Goal: Task Accomplishment & Management: Manage account settings

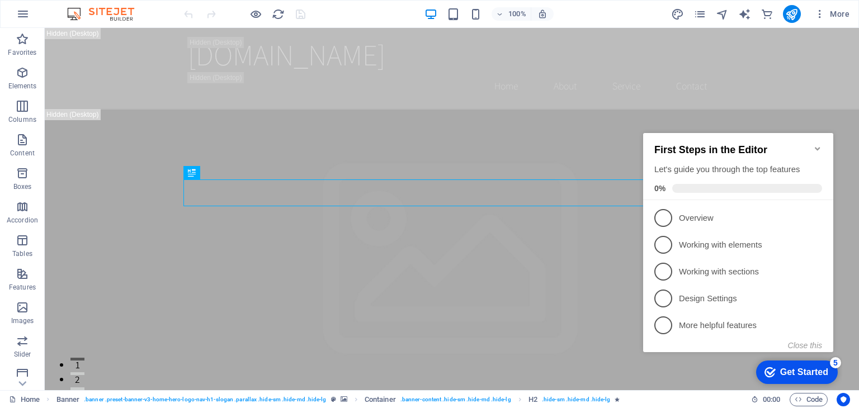
click at [817, 147] on icon "Minimize checklist" at bounding box center [817, 148] width 5 height 3
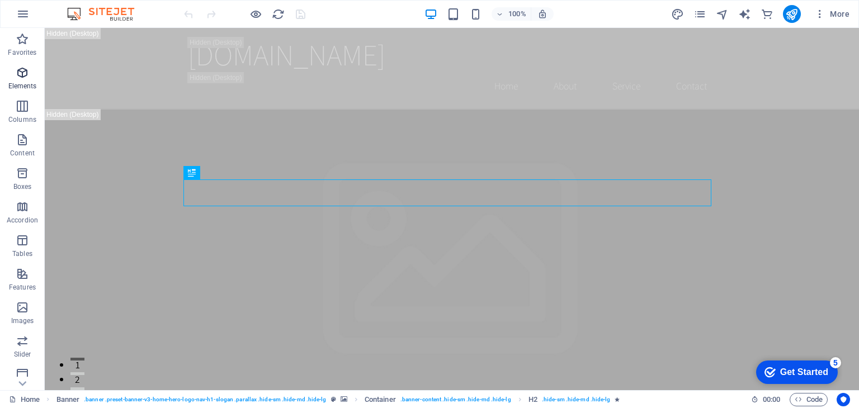
click at [23, 86] on p "Elements" at bounding box center [22, 86] width 29 height 9
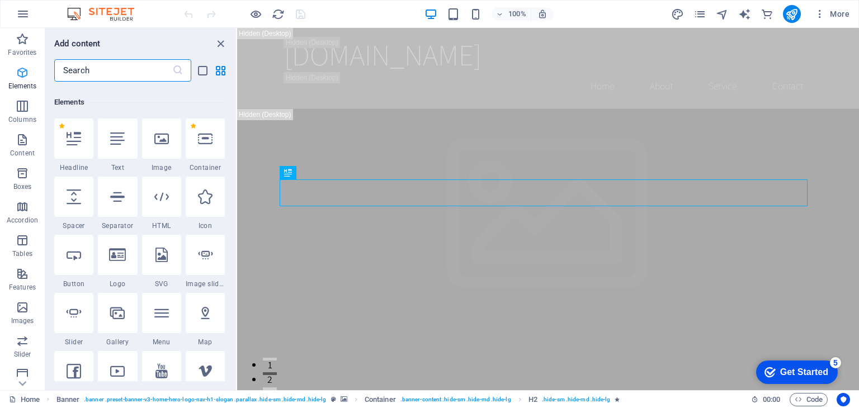
scroll to position [119, 0]
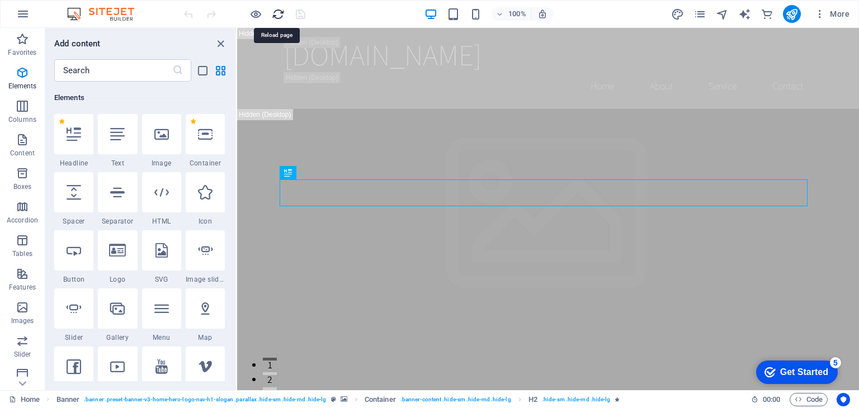
click at [274, 15] on icon "reload" at bounding box center [278, 14] width 13 height 13
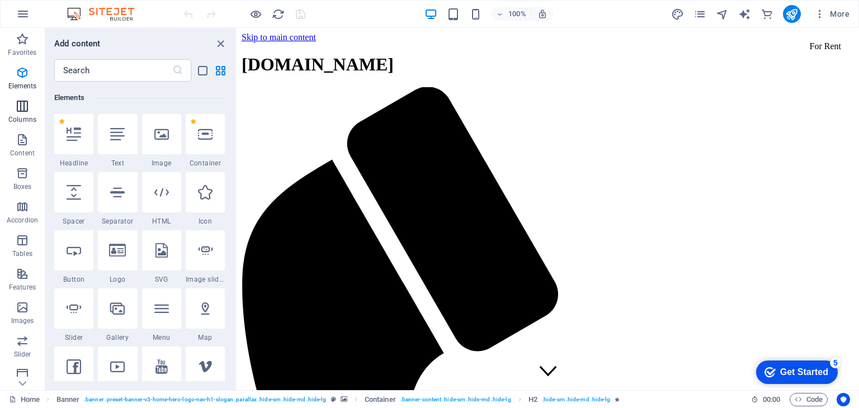
scroll to position [0, 0]
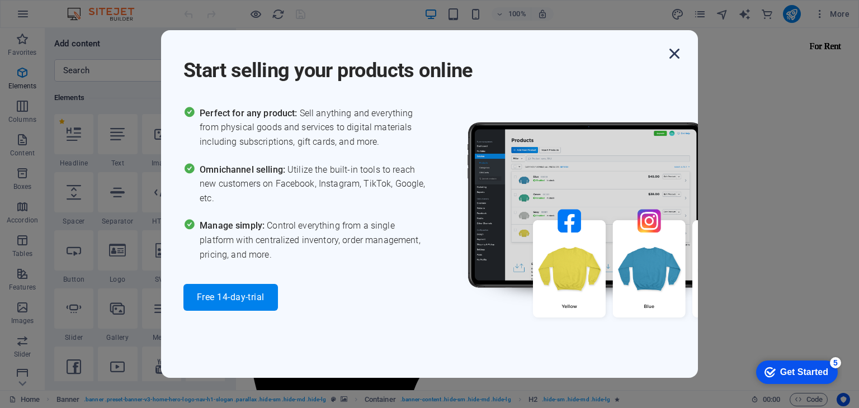
click at [675, 49] on icon "button" at bounding box center [674, 54] width 20 height 20
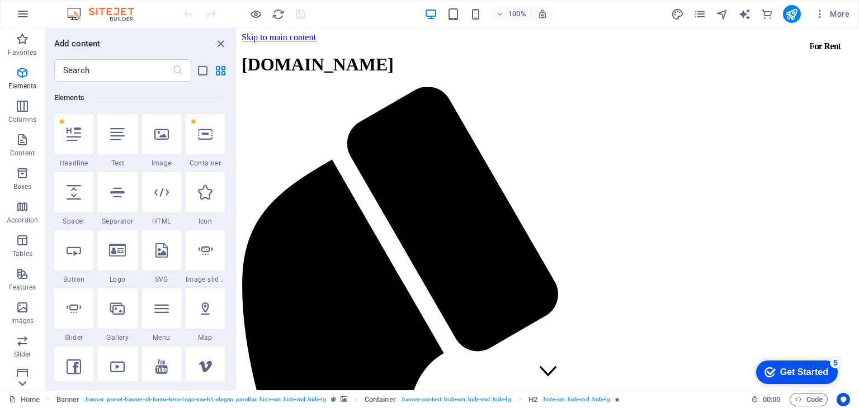
click at [22, 381] on icon at bounding box center [23, 384] width 16 height 16
click at [18, 368] on icon "button" at bounding box center [22, 367] width 13 height 13
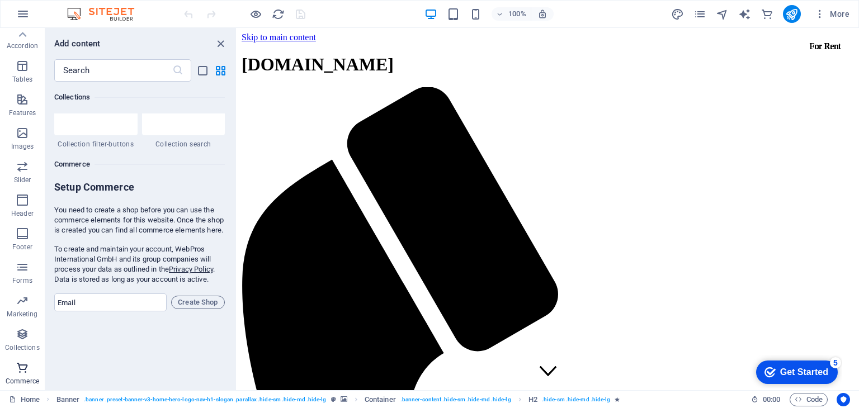
scroll to position [10774, 0]
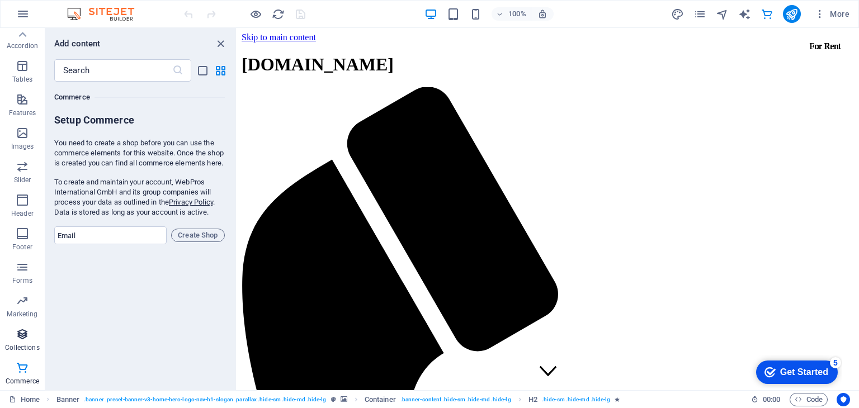
click at [18, 345] on p "Collections" at bounding box center [22, 347] width 34 height 9
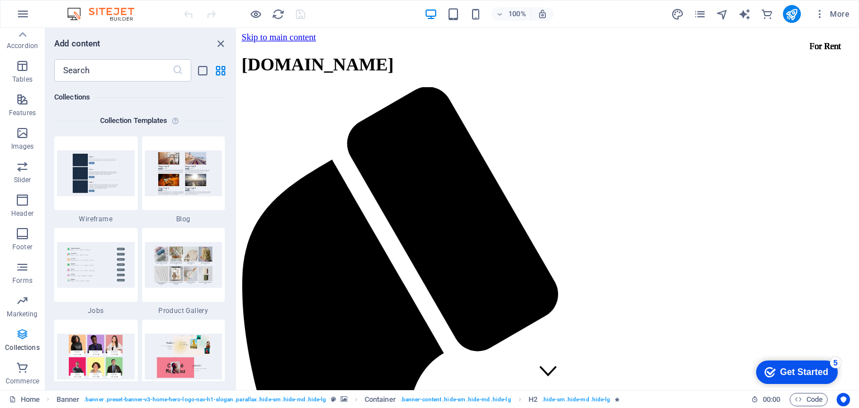
scroll to position [10234, 0]
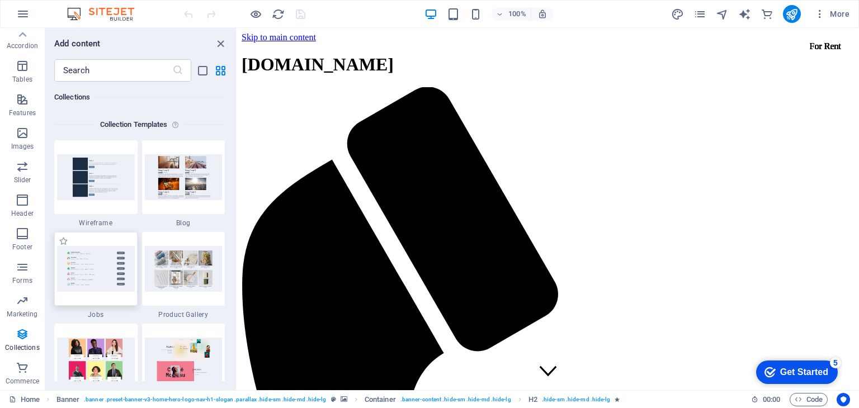
click at [107, 292] on div at bounding box center [95, 269] width 83 height 74
click at [127, 209] on div at bounding box center [95, 177] width 83 height 74
click at [227, 43] on div "Add content" at bounding box center [140, 43] width 191 height 13
click at [221, 40] on icon "close panel" at bounding box center [220, 43] width 13 height 13
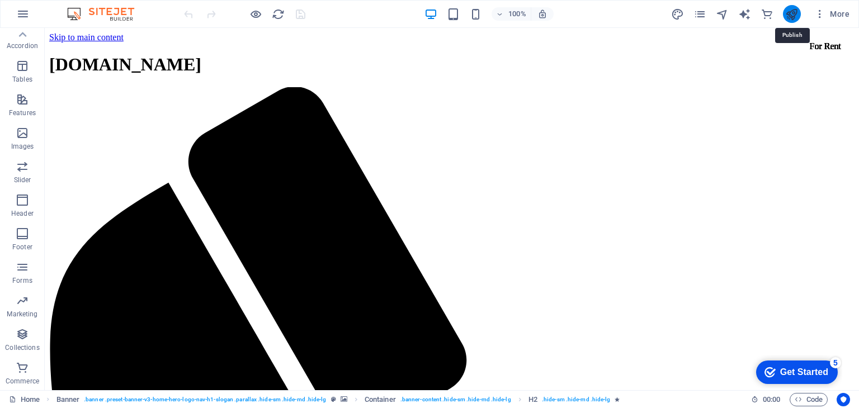
click at [794, 11] on icon "publish" at bounding box center [791, 14] width 13 height 13
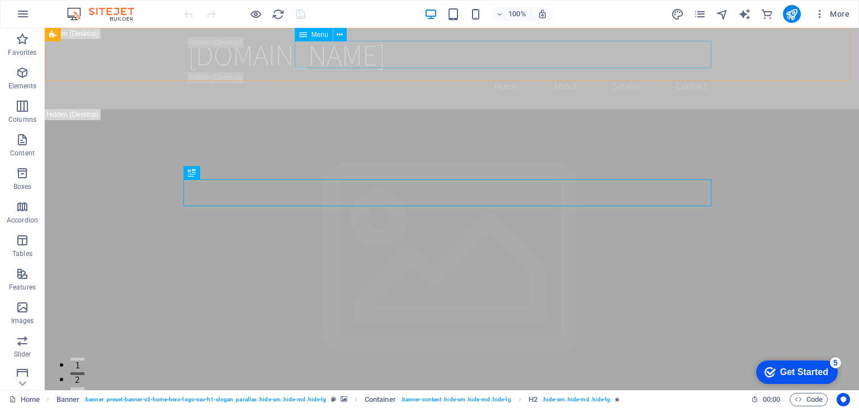
click at [313, 30] on div "Menu" at bounding box center [314, 34] width 38 height 13
